Goal: Check status: Check status

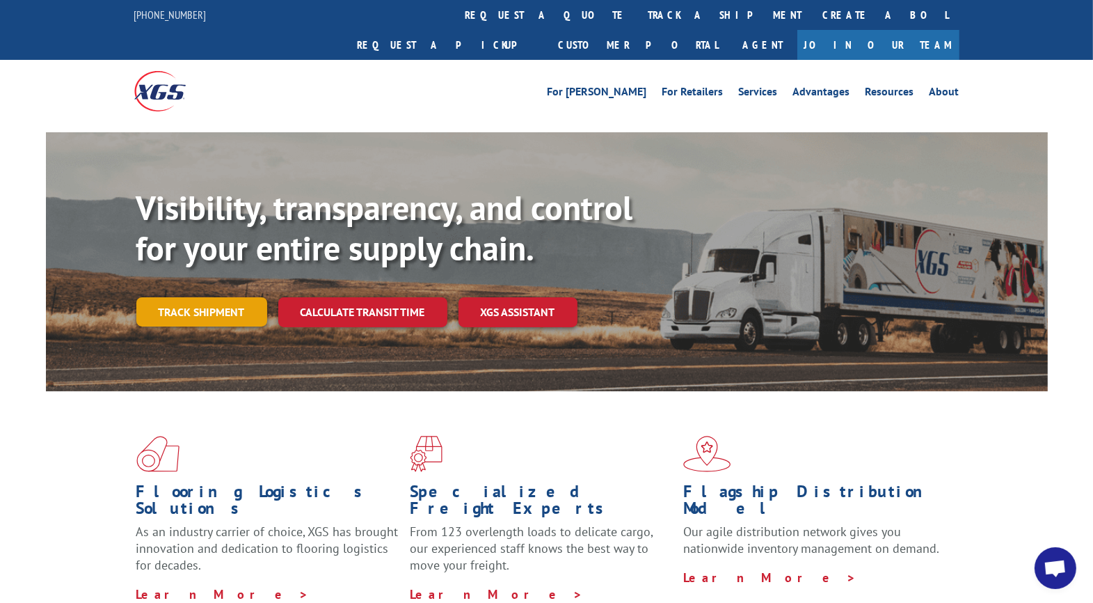
click at [193, 297] on link "Track shipment" at bounding box center [201, 311] width 131 height 29
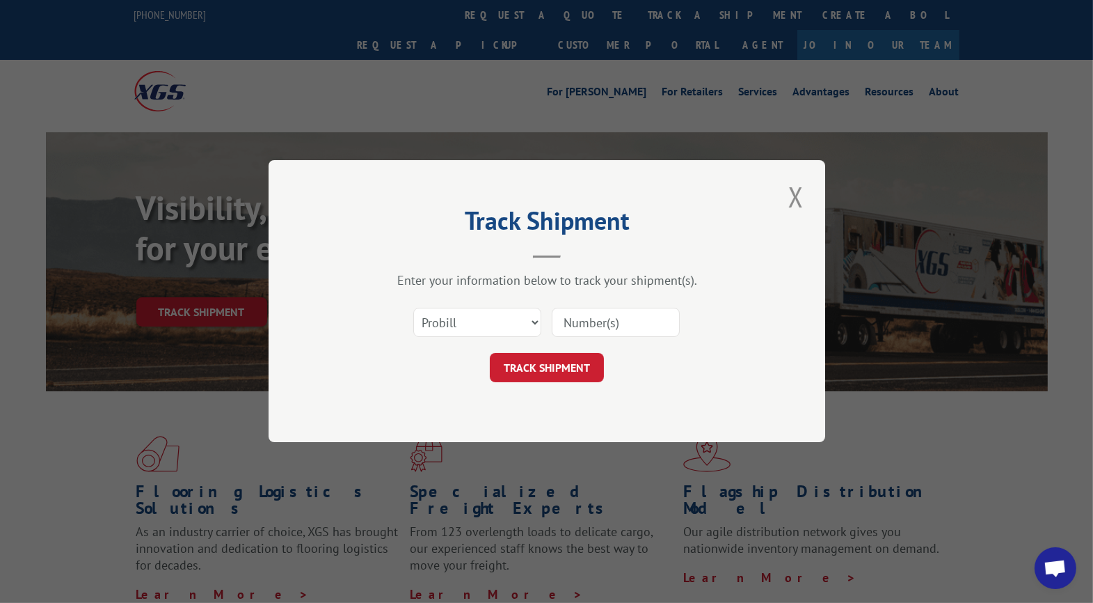
click at [646, 328] on input at bounding box center [616, 322] width 128 height 29
type input "CG521738"
click at [533, 364] on button "TRACK SHIPMENT" at bounding box center [547, 368] width 114 height 29
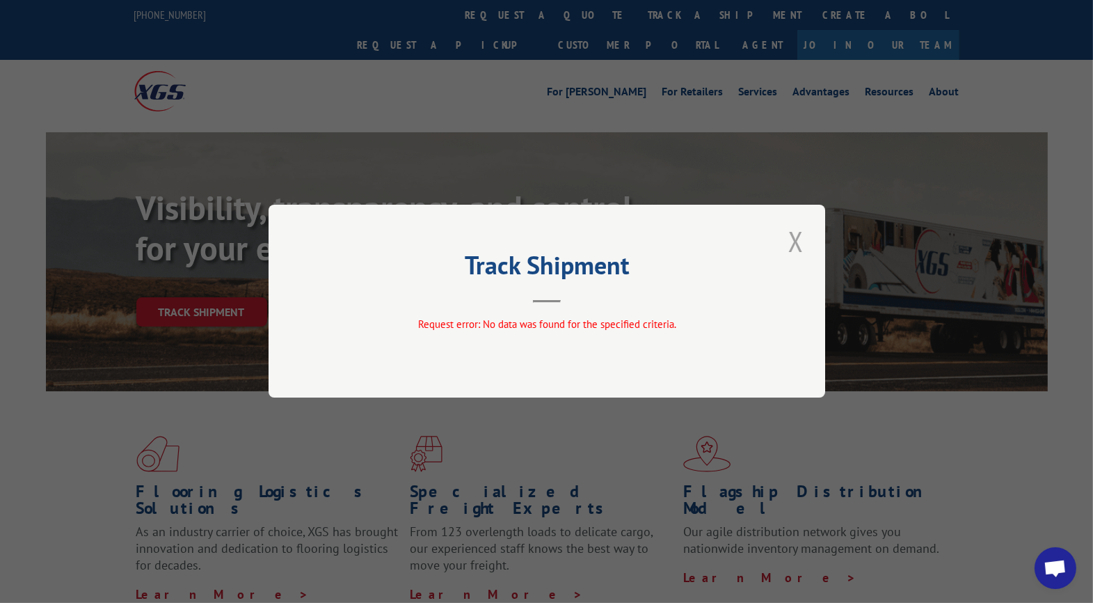
click at [798, 244] on button "Close modal" at bounding box center [796, 241] width 24 height 38
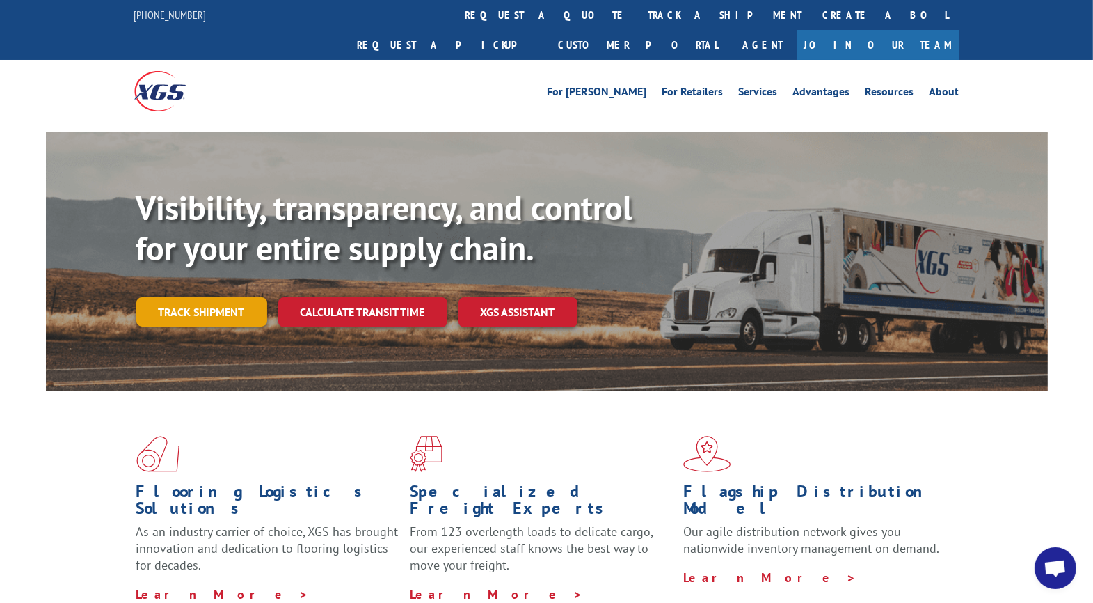
click at [203, 297] on link "Track shipment" at bounding box center [201, 311] width 131 height 29
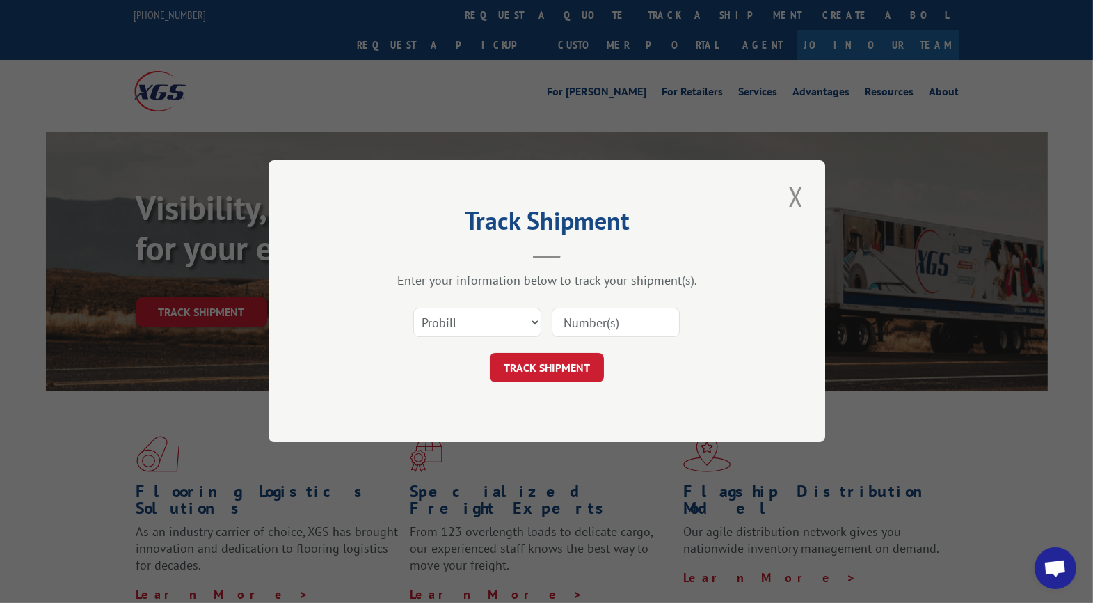
click at [589, 319] on input at bounding box center [616, 322] width 128 height 29
type input "24821389"
click at [532, 367] on button "TRACK SHIPMENT" at bounding box center [547, 368] width 114 height 29
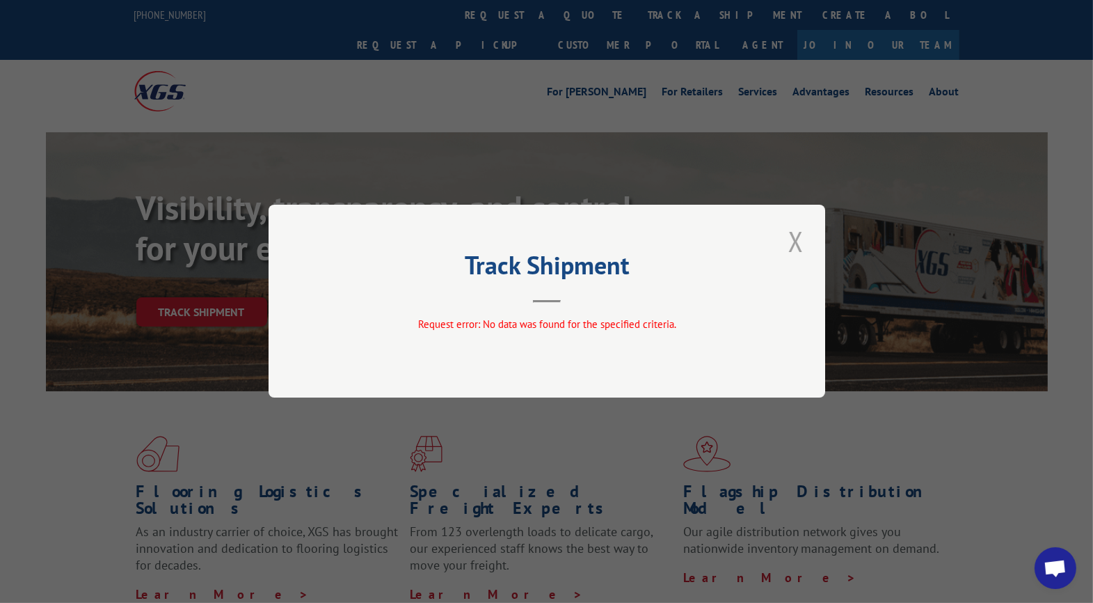
click at [793, 242] on button "Close modal" at bounding box center [796, 241] width 24 height 38
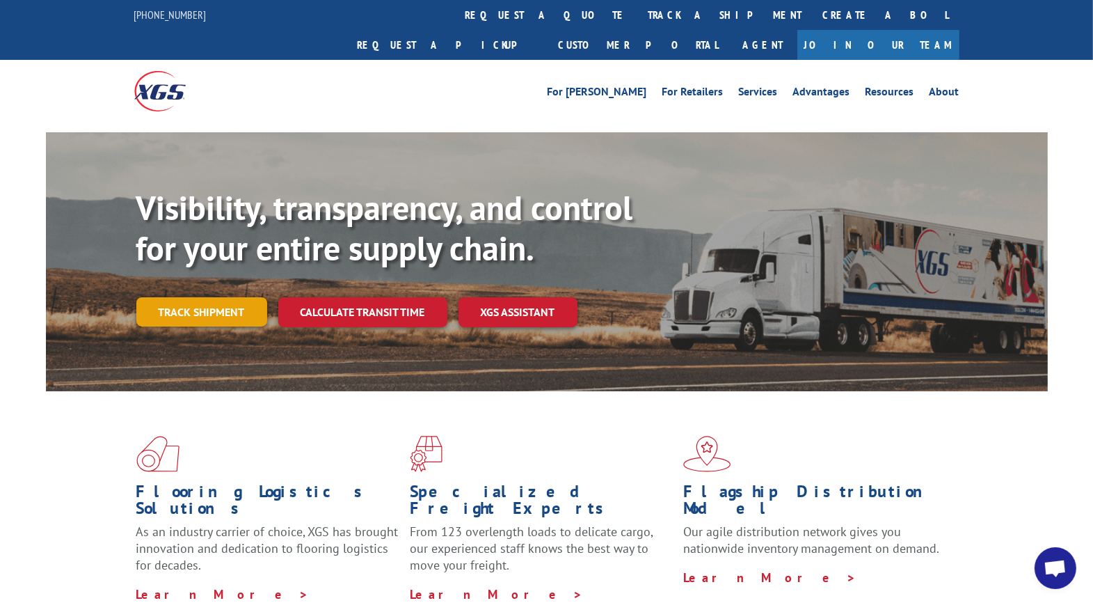
click at [170, 297] on link "Track shipment" at bounding box center [201, 311] width 131 height 29
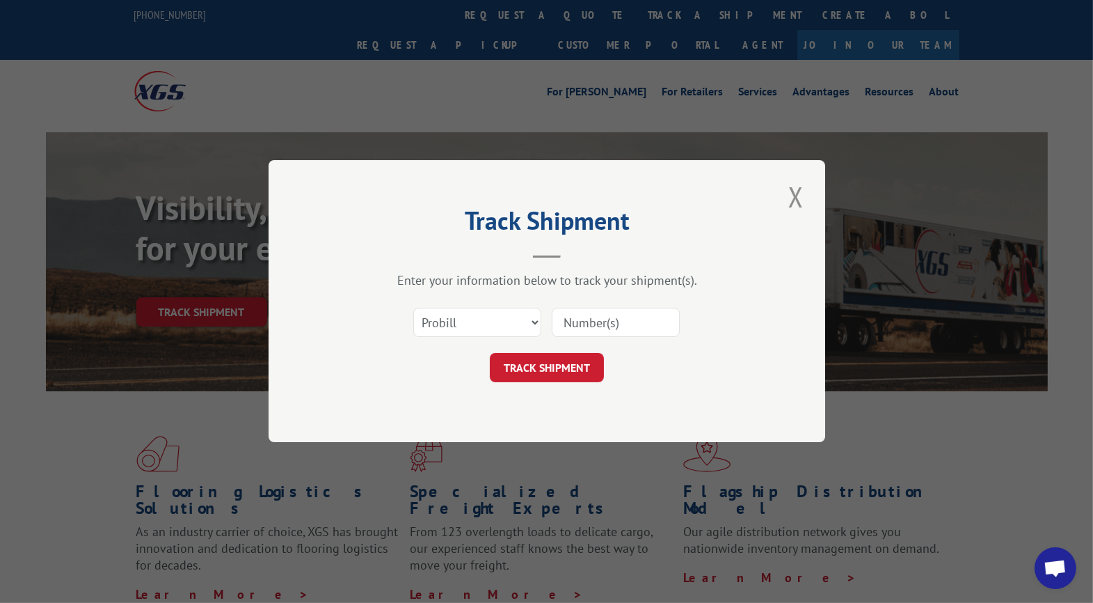
click at [628, 322] on input at bounding box center [616, 322] width 128 height 29
type input "UTA#24821389"
click at [515, 364] on button "TRACK SHIPMENT" at bounding box center [547, 368] width 114 height 29
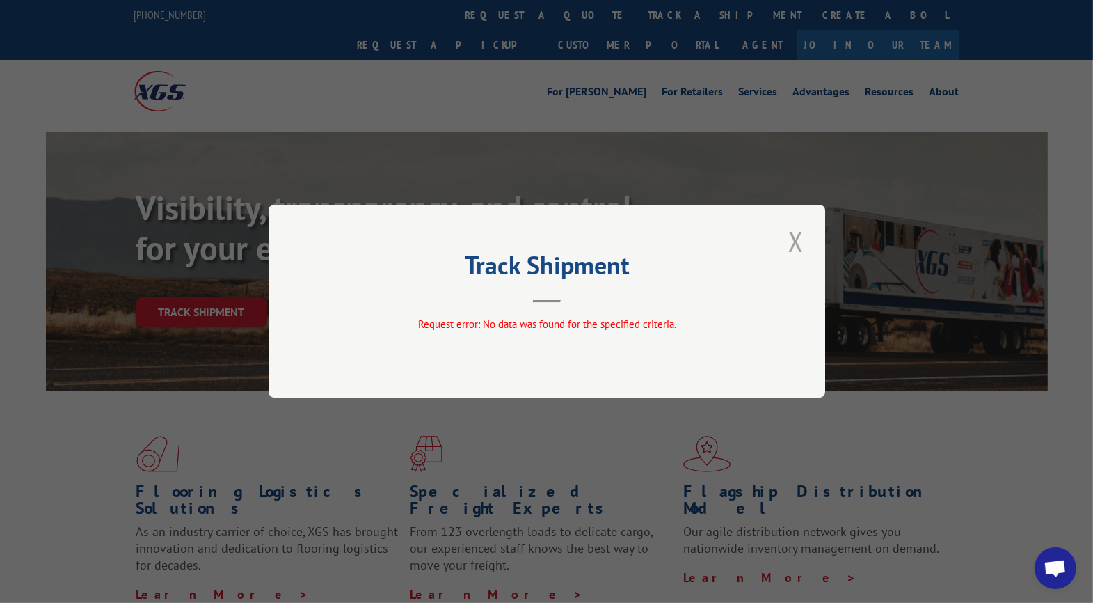
click at [798, 242] on button "Close modal" at bounding box center [796, 241] width 24 height 38
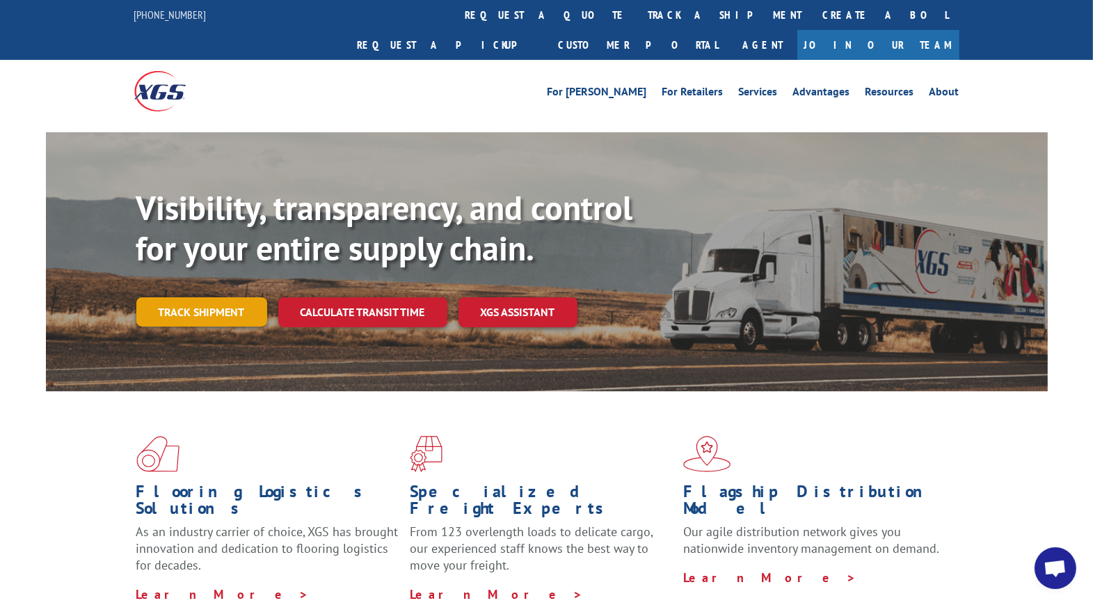
click at [231, 297] on link "Track shipment" at bounding box center [201, 311] width 131 height 29
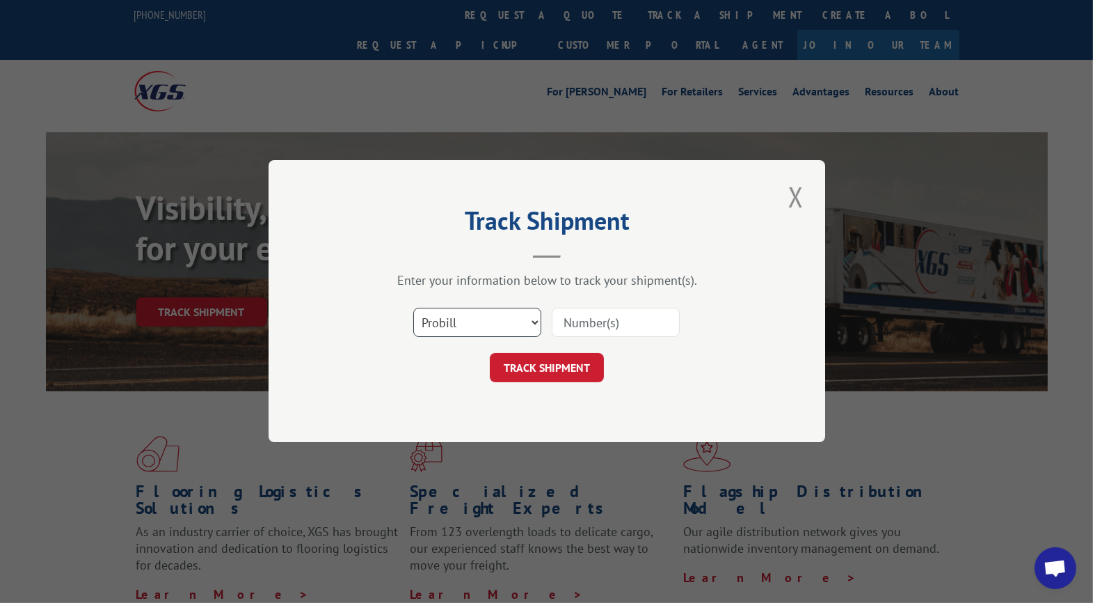
click at [490, 322] on select "Select category... Probill BOL PO" at bounding box center [477, 322] width 128 height 29
select select "bol"
click at [413, 308] on select "Select category... Probill BOL PO" at bounding box center [477, 322] width 128 height 29
click at [595, 319] on input at bounding box center [616, 322] width 128 height 29
type input "CG521738"
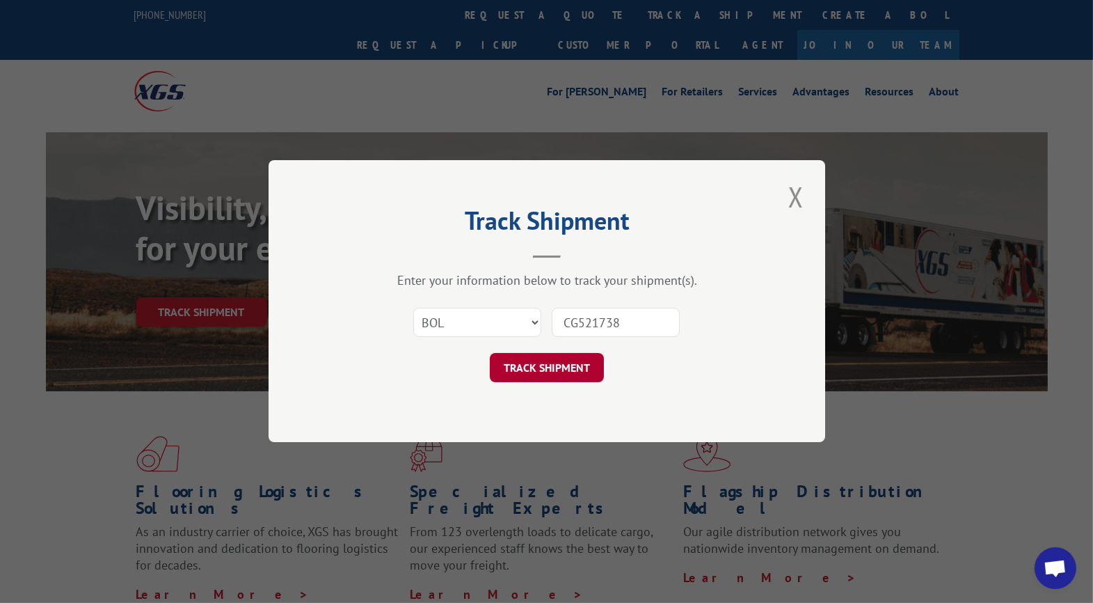
click at [551, 379] on button "TRACK SHIPMENT" at bounding box center [547, 368] width 114 height 29
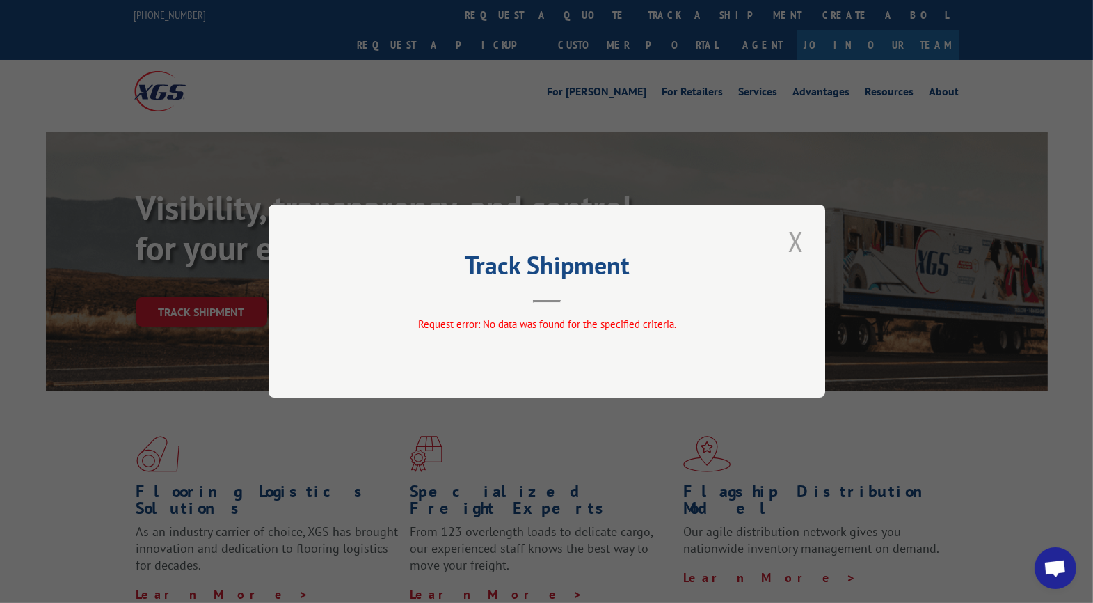
click at [796, 242] on button "Close modal" at bounding box center [796, 241] width 24 height 38
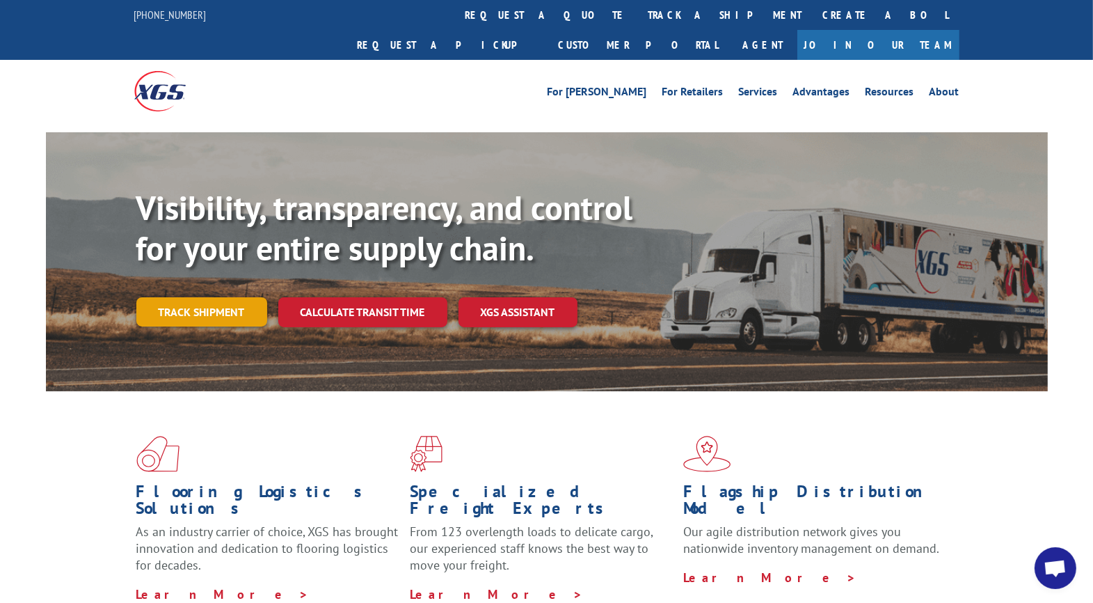
click at [187, 297] on link "Track shipment" at bounding box center [201, 311] width 131 height 29
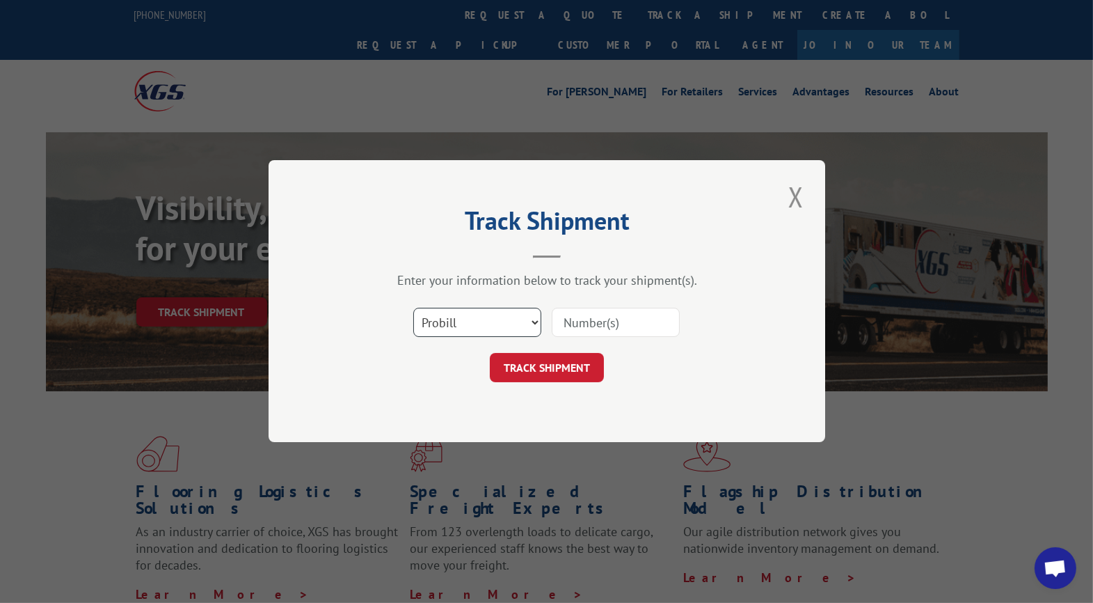
click at [439, 327] on select "Select category... Probill BOL PO" at bounding box center [477, 322] width 128 height 29
select select "bol"
click at [413, 308] on select "Select category... Probill BOL PO" at bounding box center [477, 322] width 128 height 29
click at [587, 321] on input at bounding box center [616, 322] width 128 height 29
type input "24821389"
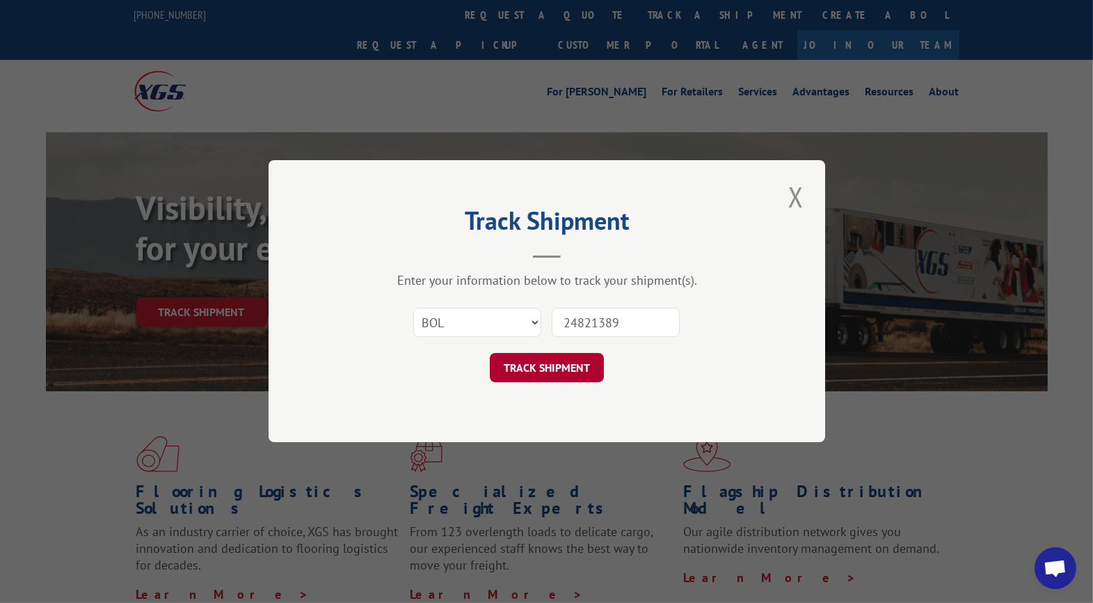
click at [518, 361] on button "TRACK SHIPMENT" at bounding box center [547, 368] width 114 height 29
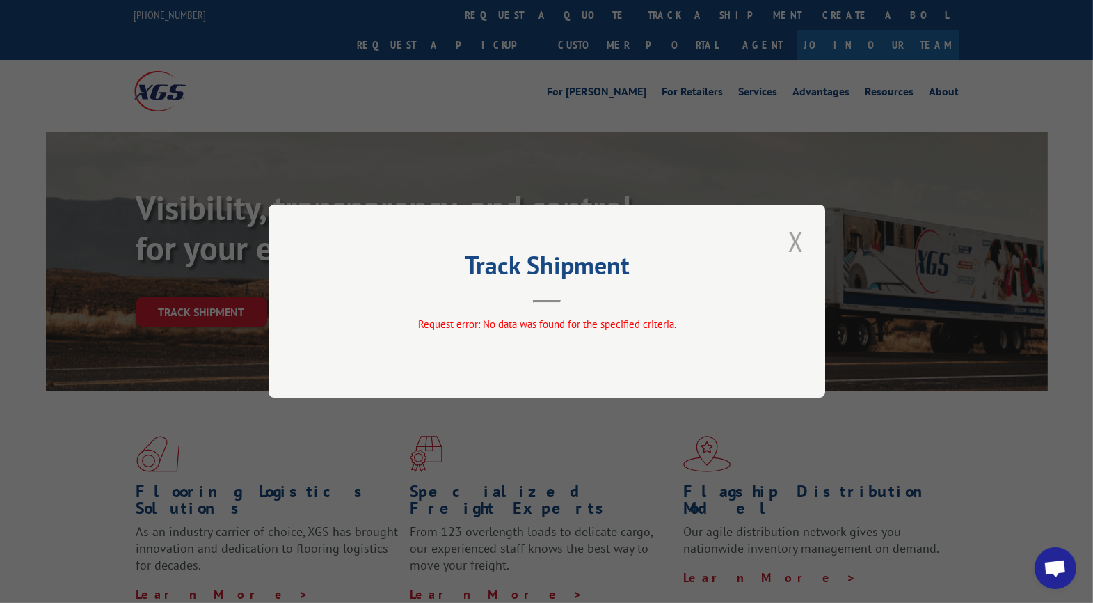
click at [794, 244] on button "Close modal" at bounding box center [796, 241] width 24 height 38
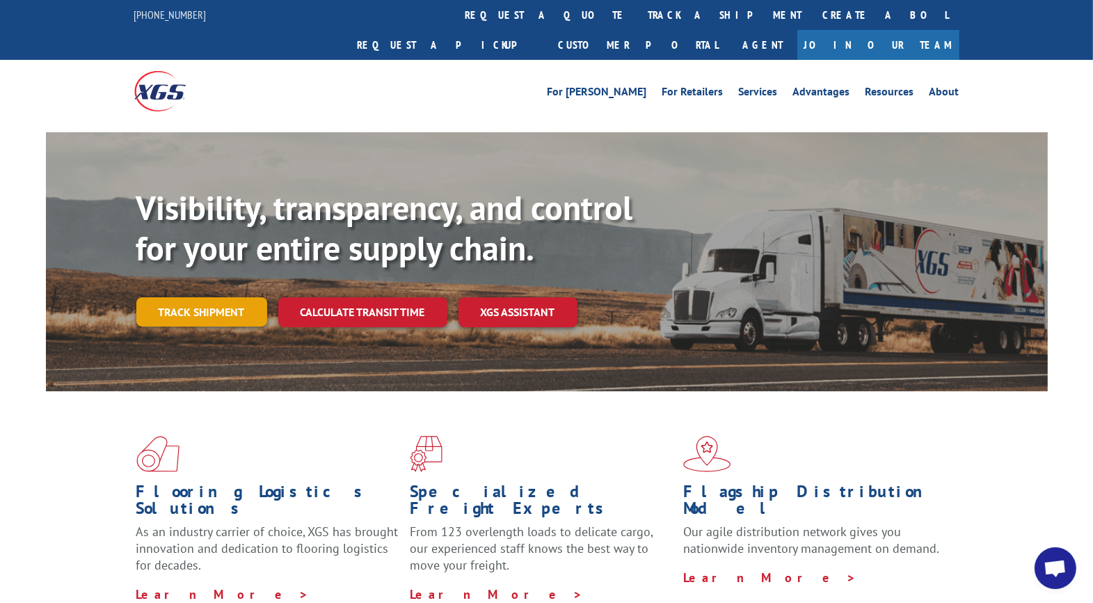
click at [215, 297] on link "Track shipment" at bounding box center [201, 311] width 131 height 29
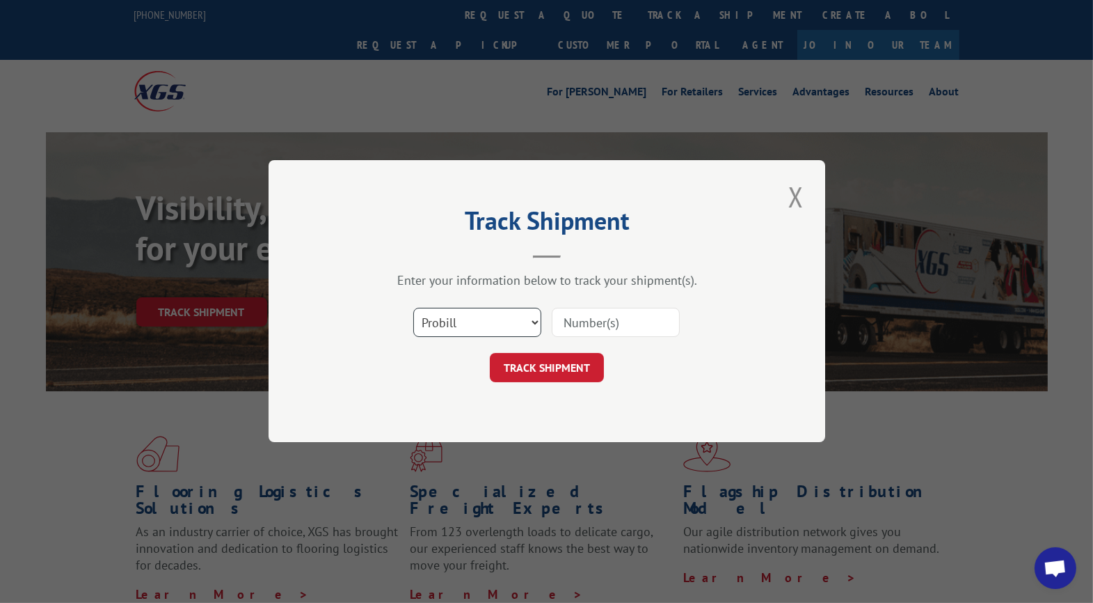
click at [529, 318] on select "Select category... Probill BOL PO" at bounding box center [477, 322] width 128 height 29
select select "bol"
click at [413, 308] on select "Select category... Probill BOL PO" at bounding box center [477, 322] width 128 height 29
click at [591, 324] on input at bounding box center [616, 322] width 128 height 29
type input "UTA#24821389"
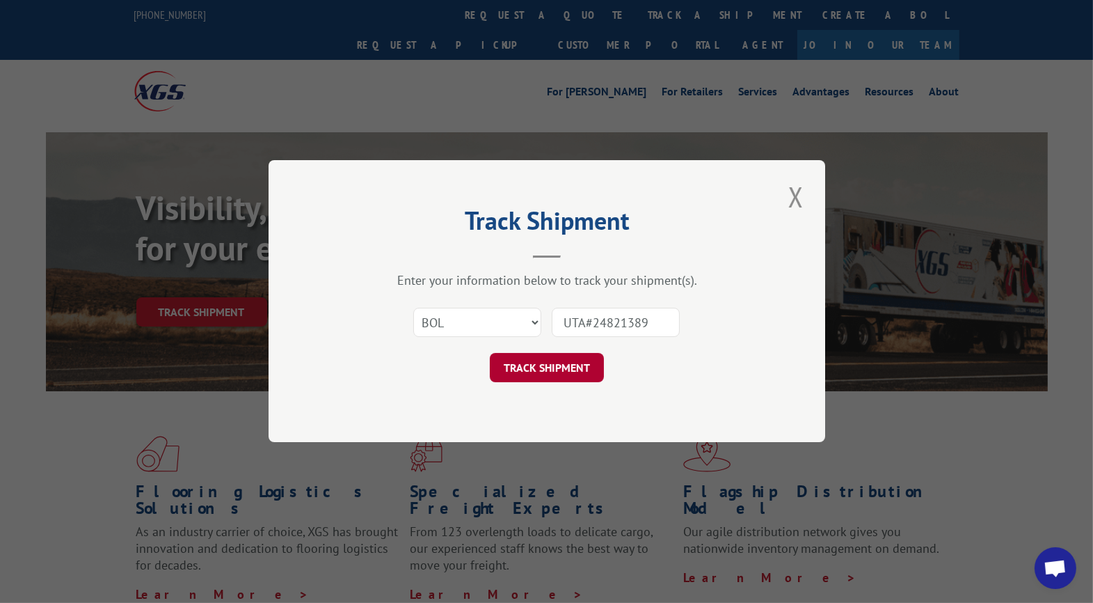
click at [537, 364] on button "TRACK SHIPMENT" at bounding box center [547, 368] width 114 height 29
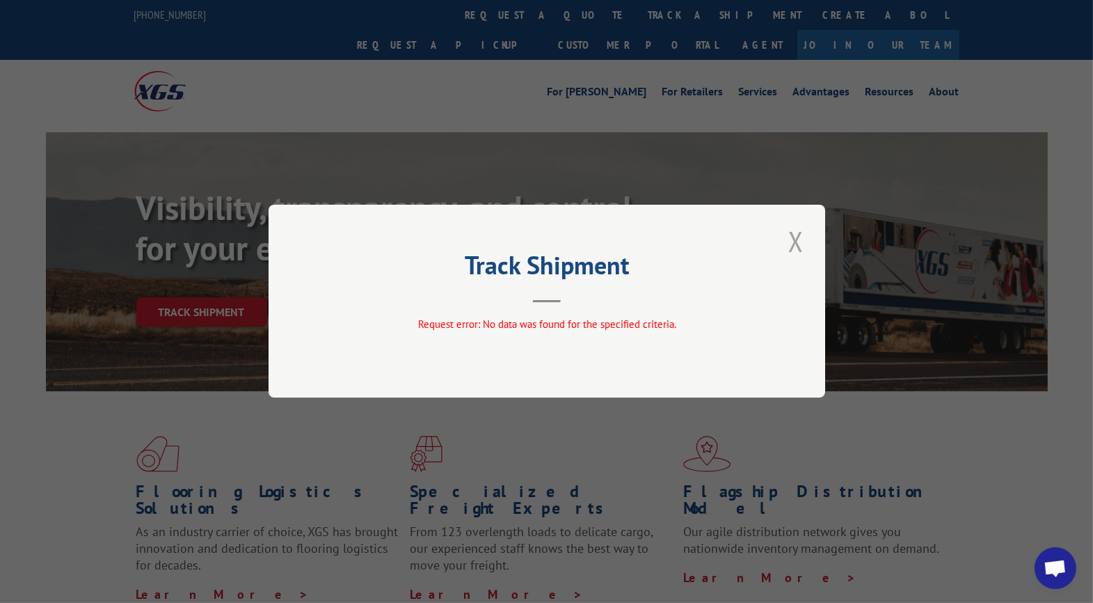
click at [793, 244] on button "Close modal" at bounding box center [796, 241] width 24 height 38
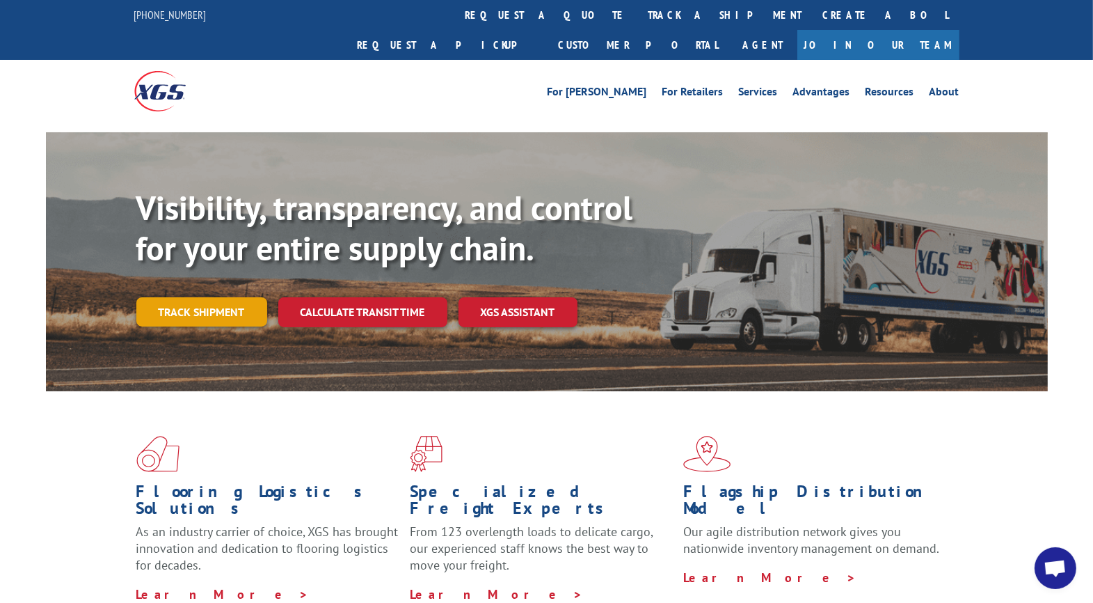
click at [242, 297] on link "Track shipment" at bounding box center [201, 311] width 131 height 29
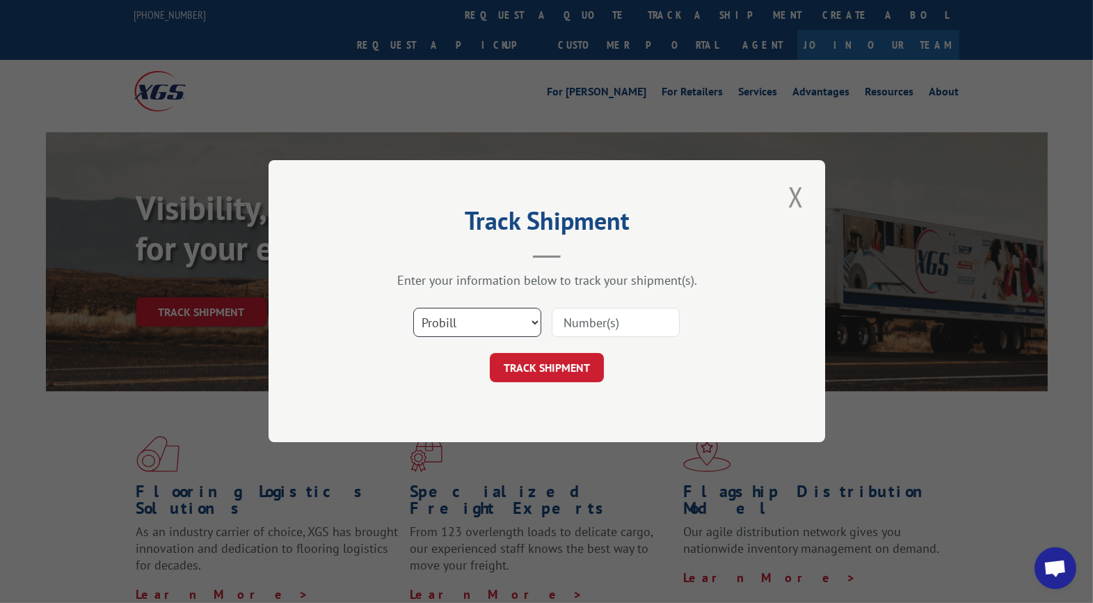
click at [450, 326] on select "Select category... Probill BOL PO" at bounding box center [477, 322] width 128 height 29
select select "po"
click at [413, 308] on select "Select category... Probill BOL PO" at bounding box center [477, 322] width 128 height 29
click at [596, 324] on input at bounding box center [616, 322] width 128 height 29
type input "CG521738"
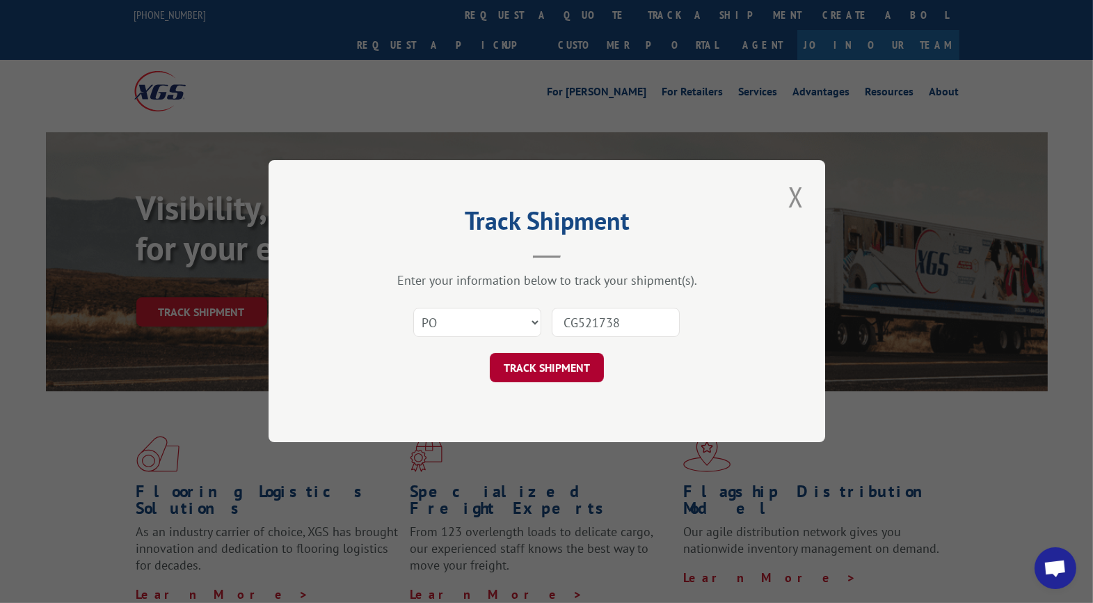
click at [544, 368] on button "TRACK SHIPMENT" at bounding box center [547, 368] width 114 height 29
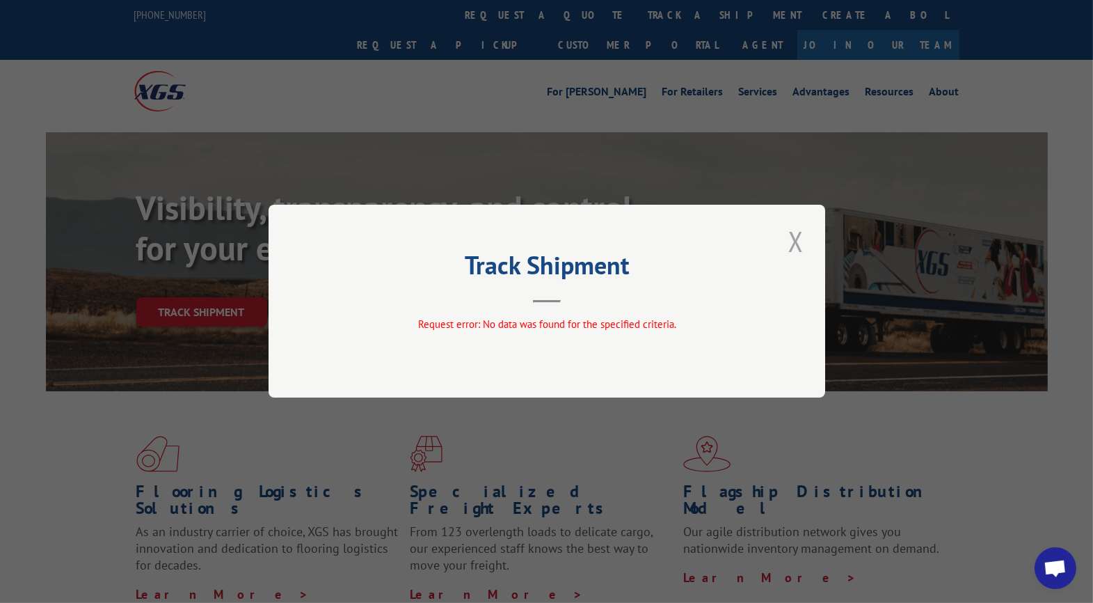
click at [802, 237] on button "Close modal" at bounding box center [796, 241] width 24 height 38
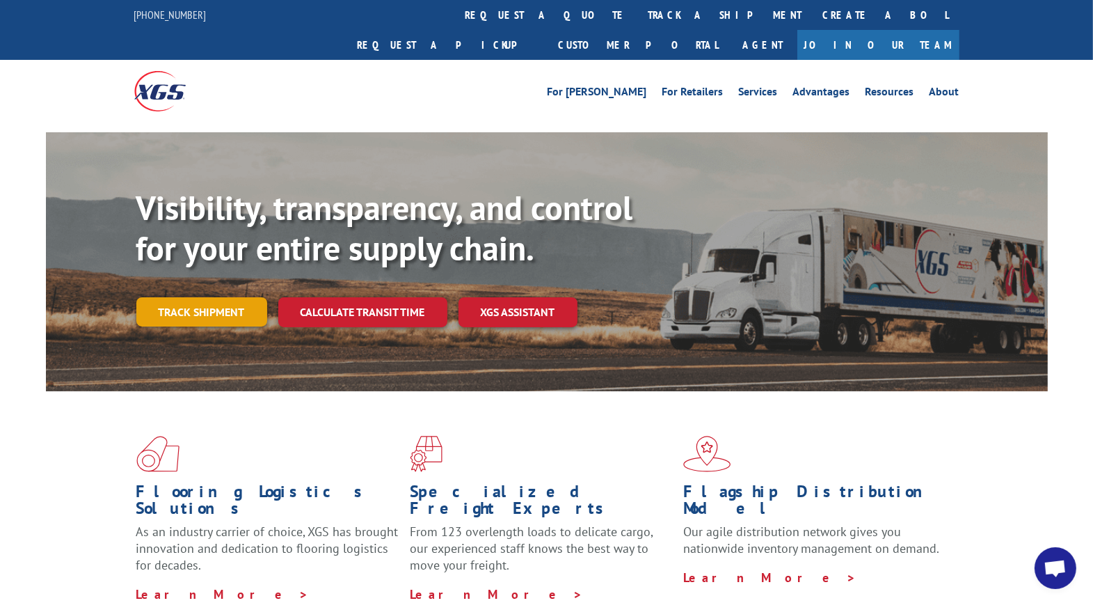
click at [158, 297] on link "Track shipment" at bounding box center [201, 311] width 131 height 29
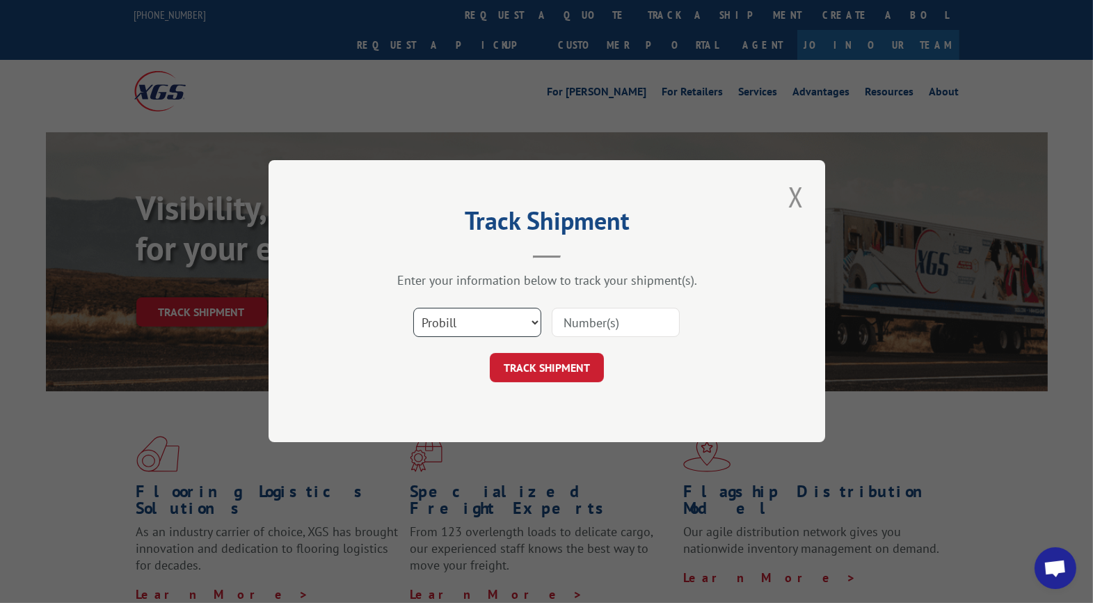
click at [448, 317] on select "Select category... Probill BOL PO" at bounding box center [477, 322] width 128 height 29
select select "po"
click at [413, 308] on select "Select category... Probill BOL PO" at bounding box center [477, 322] width 128 height 29
click at [586, 323] on input at bounding box center [616, 322] width 128 height 29
type input "24821389"
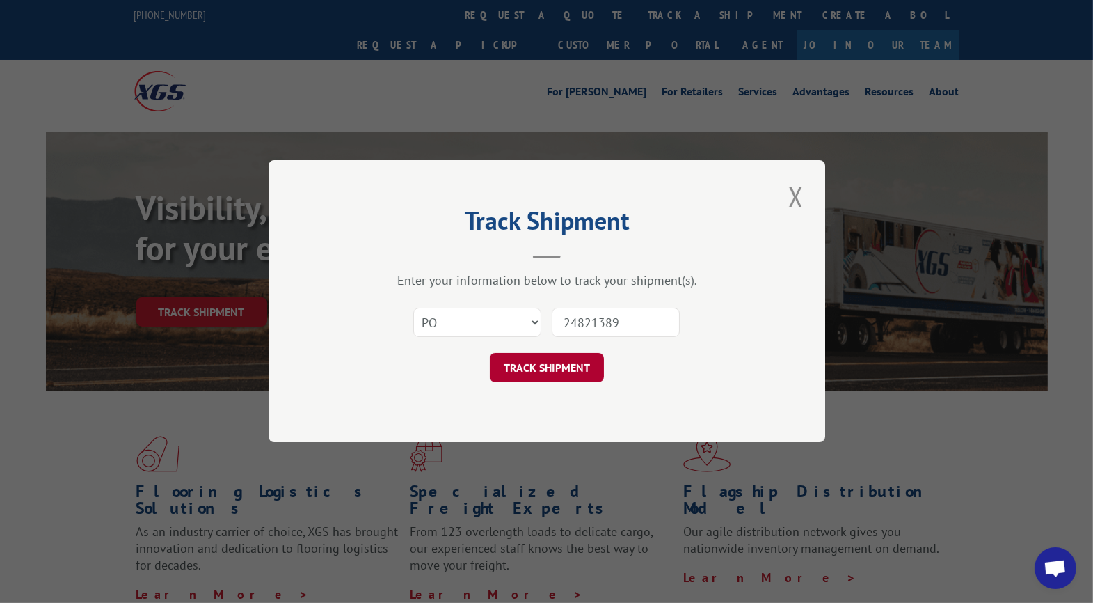
click at [553, 361] on button "TRACK SHIPMENT" at bounding box center [547, 368] width 114 height 29
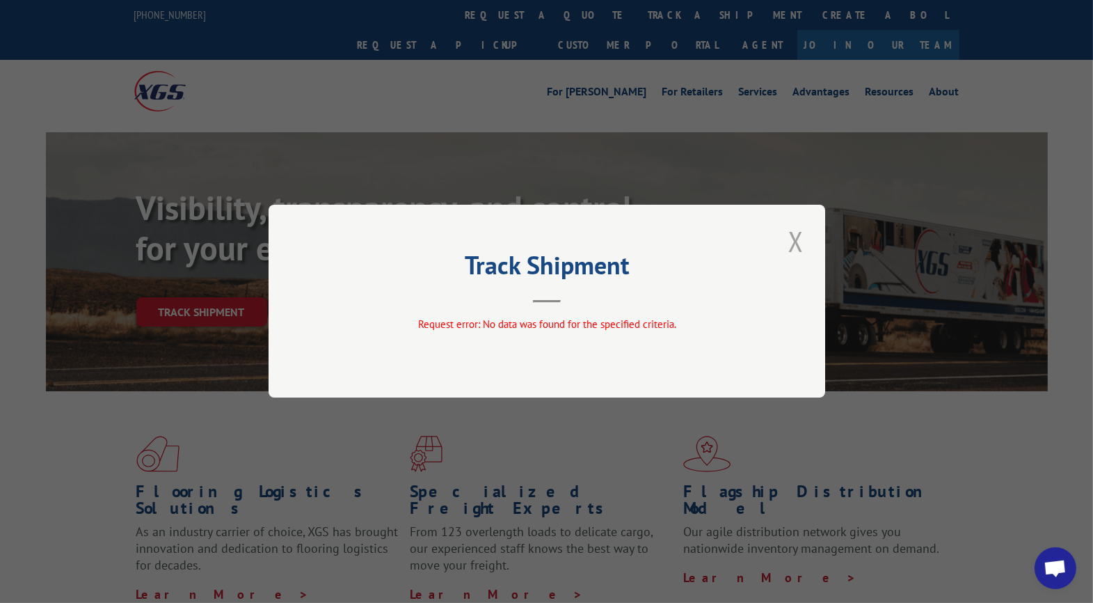
click at [793, 239] on button "Close modal" at bounding box center [796, 241] width 24 height 38
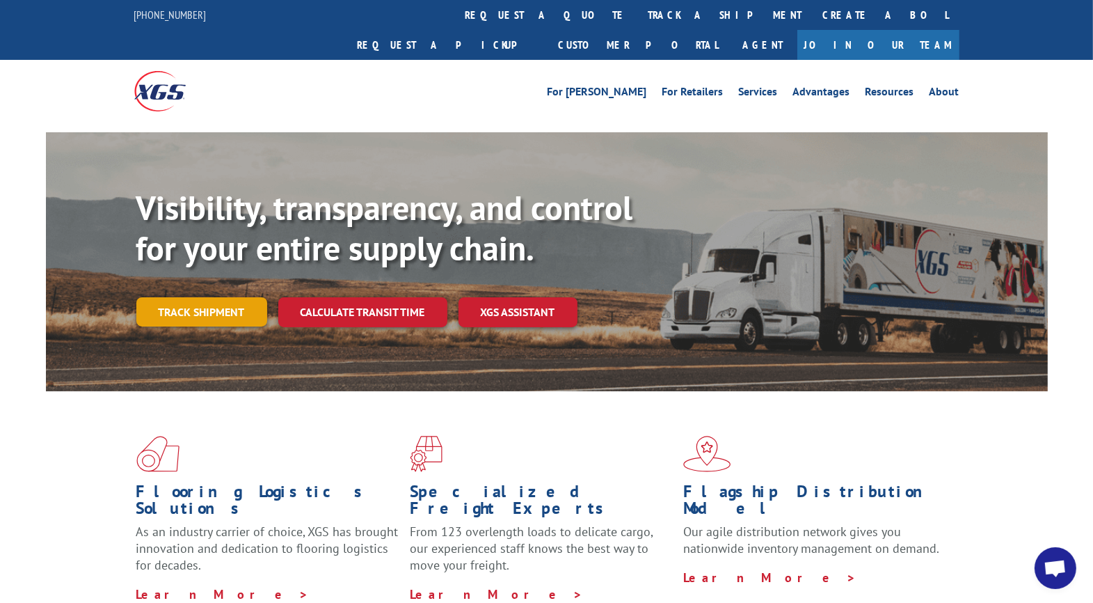
click at [208, 297] on link "Track shipment" at bounding box center [201, 311] width 131 height 29
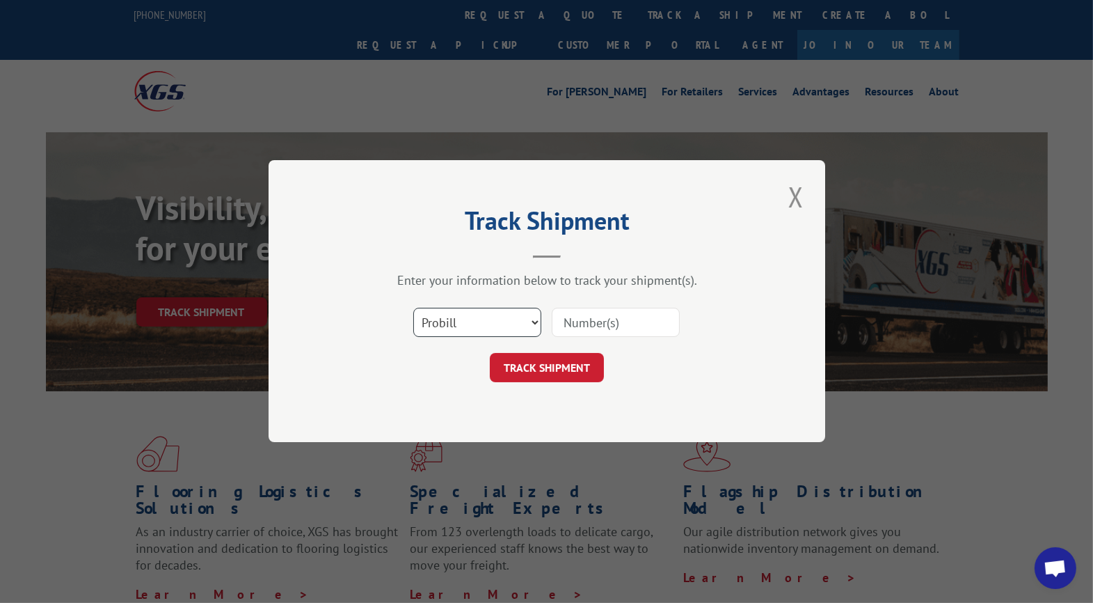
click at [489, 322] on select "Select category... Probill BOL PO" at bounding box center [477, 322] width 128 height 29
select select "po"
click at [413, 308] on select "Select category... Probill BOL PO" at bounding box center [477, 322] width 128 height 29
click at [579, 324] on input at bounding box center [616, 322] width 128 height 29
type input "UTA#24821389"
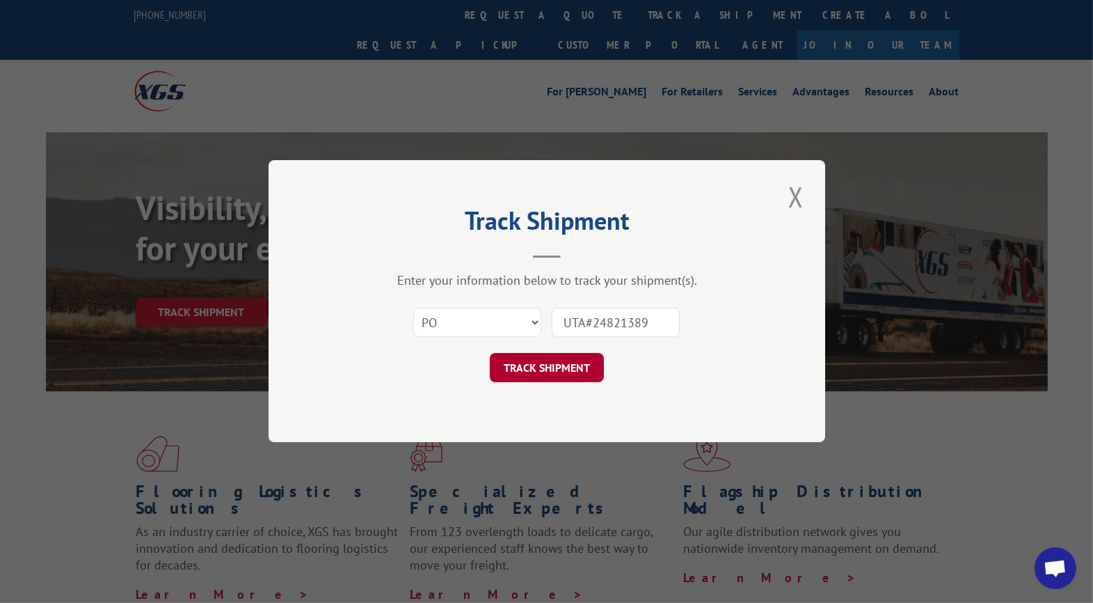
click at [526, 372] on button "TRACK SHIPMENT" at bounding box center [547, 368] width 114 height 29
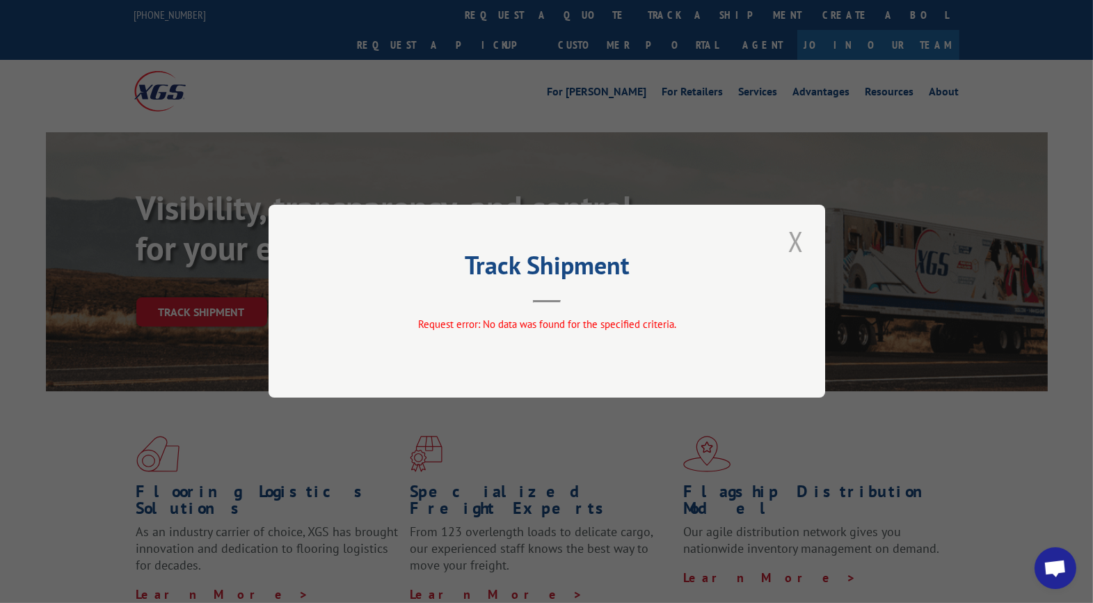
click at [795, 246] on button "Close modal" at bounding box center [796, 241] width 24 height 38
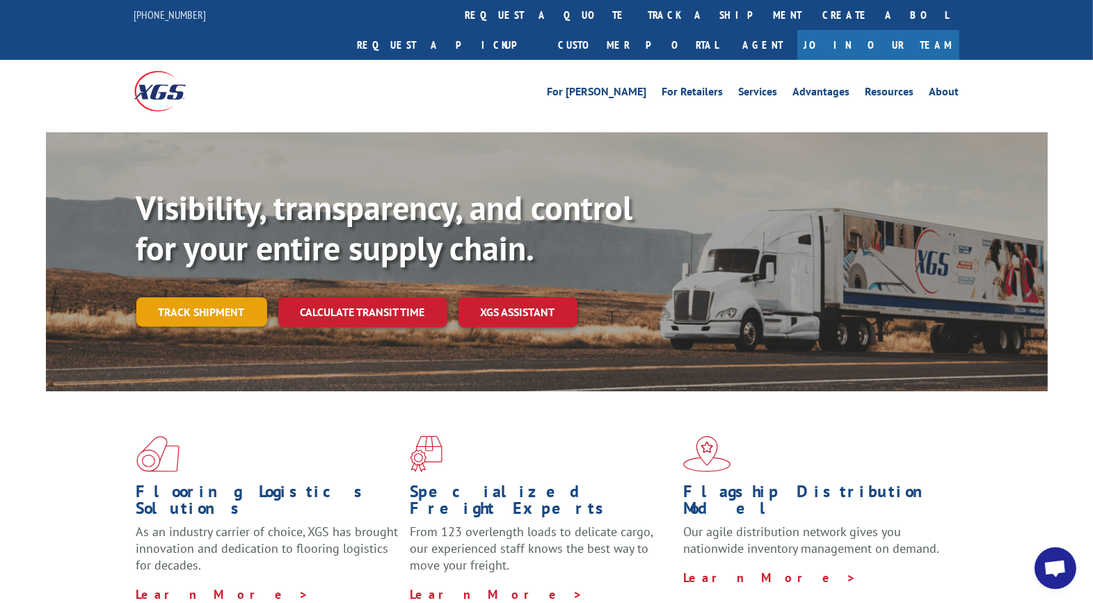
click at [166, 297] on link "Track shipment" at bounding box center [201, 311] width 131 height 29
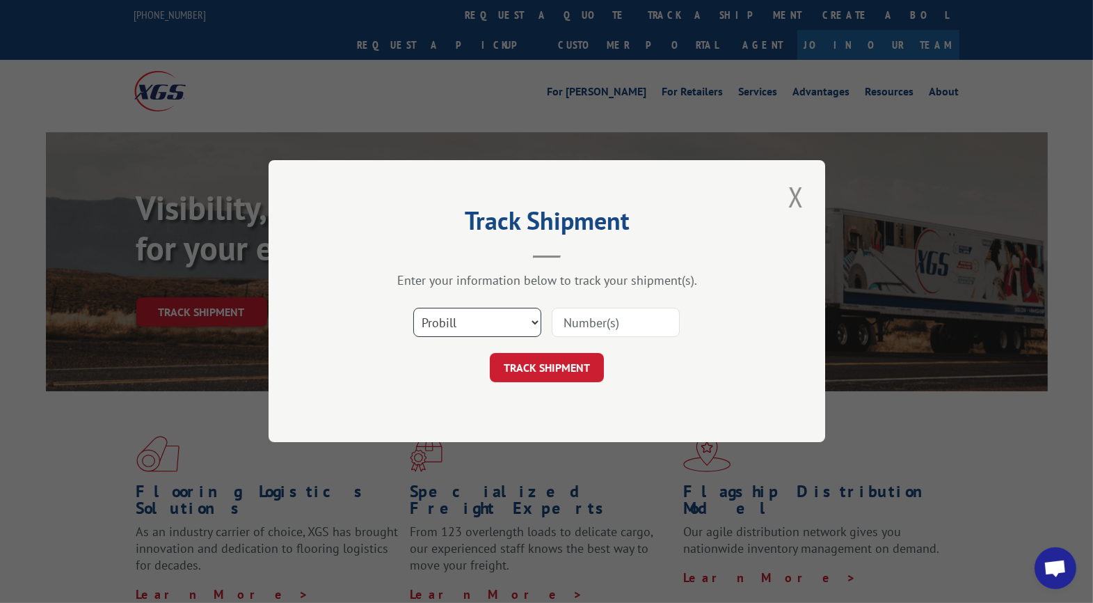
click at [532, 322] on select "Select category... Probill BOL PO" at bounding box center [477, 322] width 128 height 29
click at [537, 321] on select "Select category... Probill BOL PO" at bounding box center [477, 322] width 128 height 29
click at [536, 322] on select "Select category... Probill BOL PO" at bounding box center [477, 322] width 128 height 29
click at [413, 308] on select "Select category... Probill BOL PO" at bounding box center [477, 322] width 128 height 29
click at [533, 319] on select "Select category... Probill BOL PO" at bounding box center [477, 322] width 128 height 29
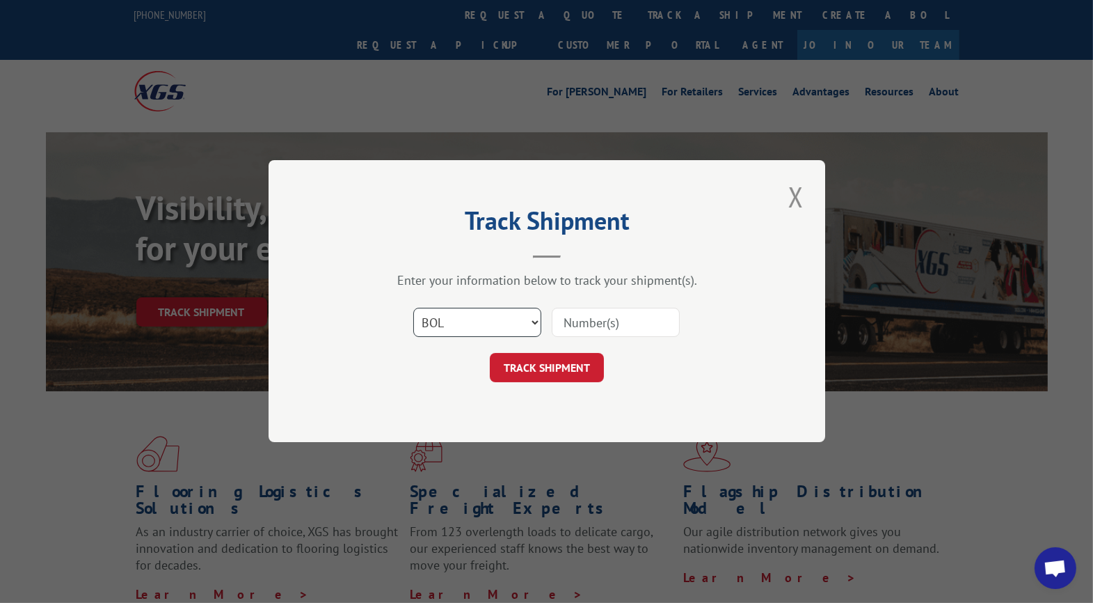
select select "po"
click at [413, 308] on select "Select category... Probill BOL PO" at bounding box center [477, 322] width 128 height 29
